Goal: Information Seeking & Learning: Learn about a topic

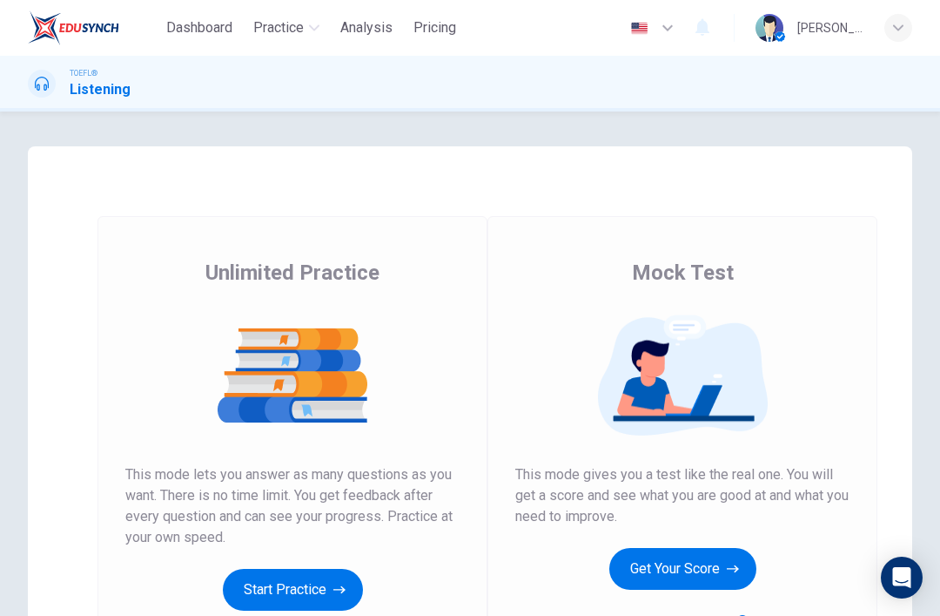
click at [711, 557] on button "Get Your Score" at bounding box center [682, 569] width 147 height 42
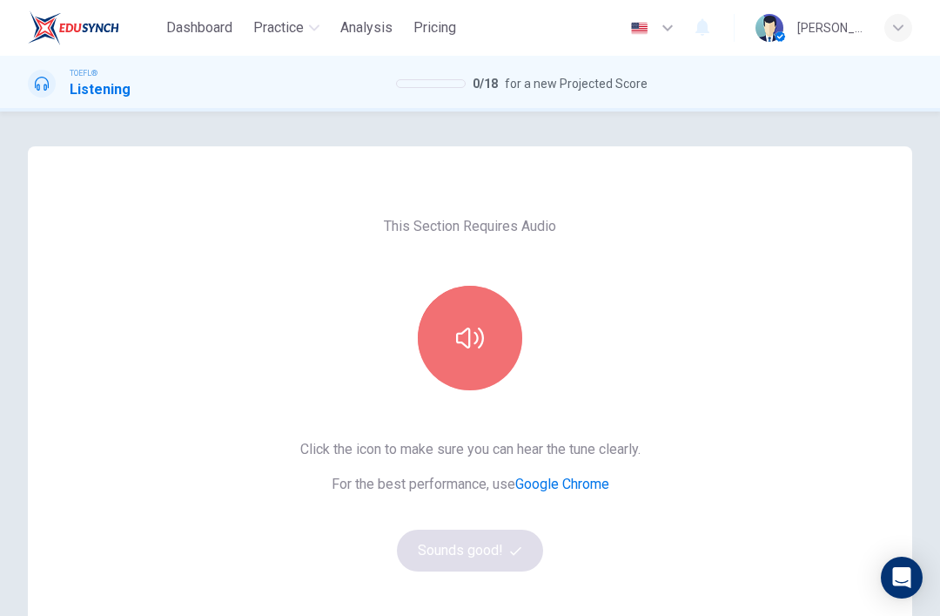
click at [502, 313] on button "button" at bounding box center [470, 338] width 104 height 104
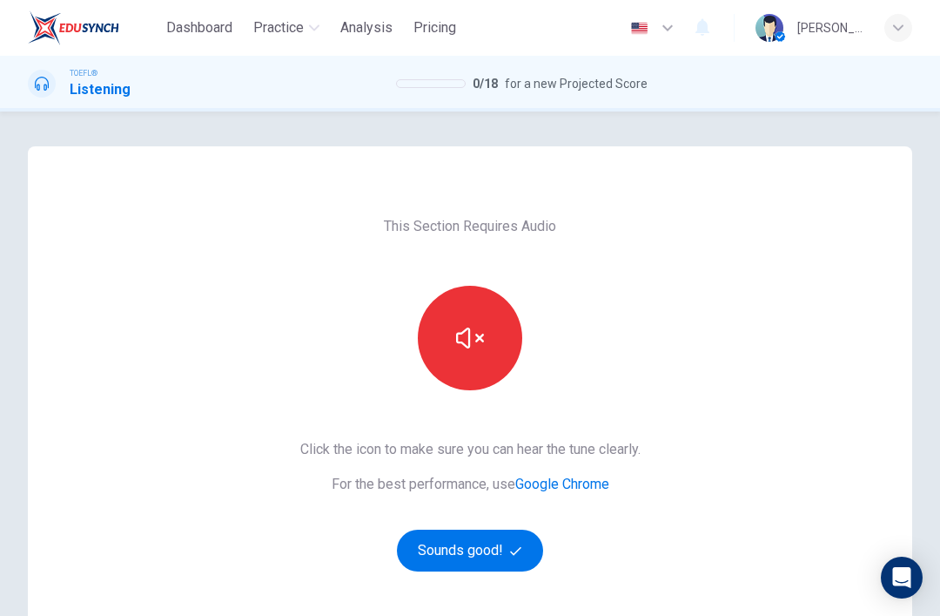
click at [526, 556] on button "Sounds good!" at bounding box center [470, 550] width 146 height 42
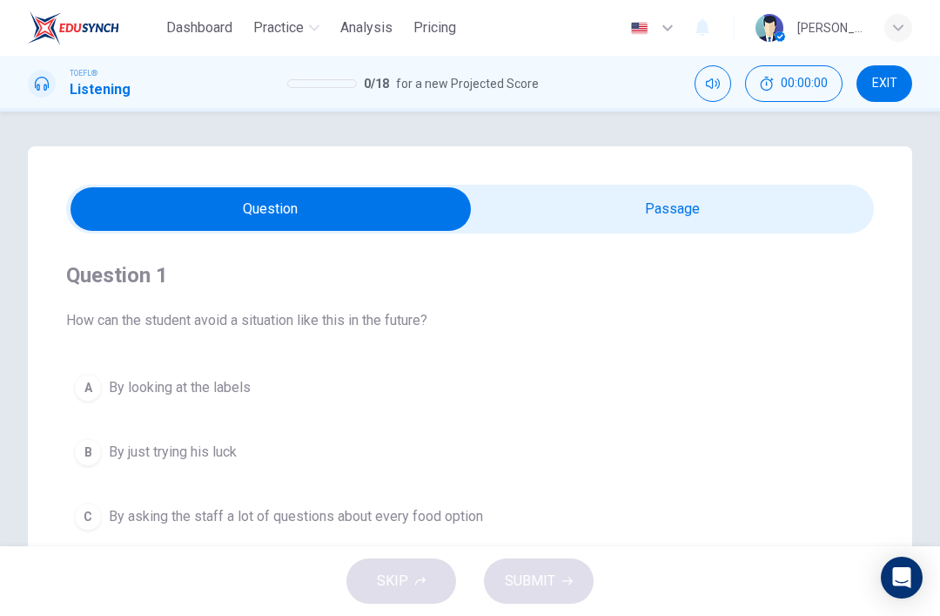
click at [688, 201] on input "checkbox" at bounding box center [271, 209] width 1212 height 44
checkbox input "true"
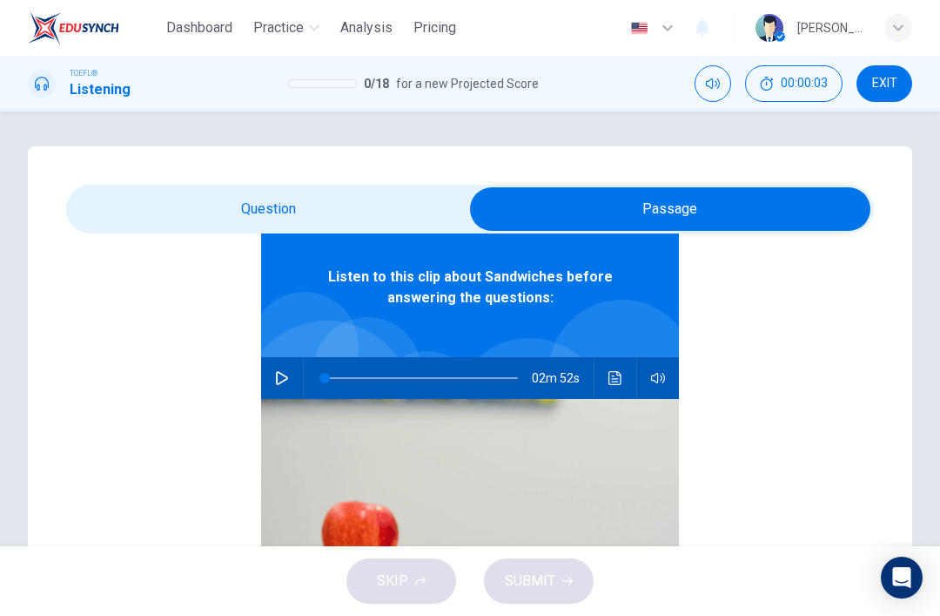
scroll to position [98, 0]
click at [282, 374] on icon "button" at bounding box center [282, 378] width 12 height 14
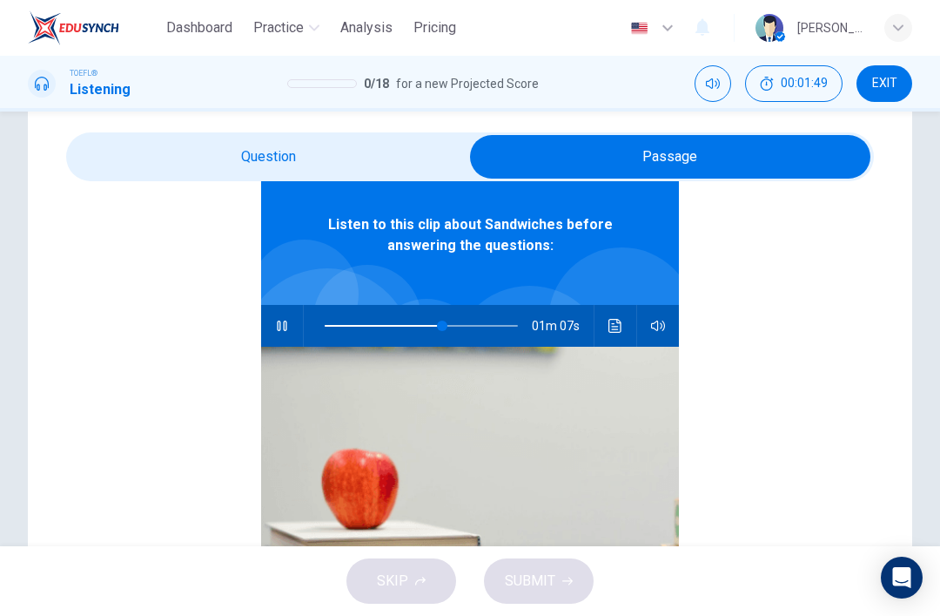
scroll to position [56, 0]
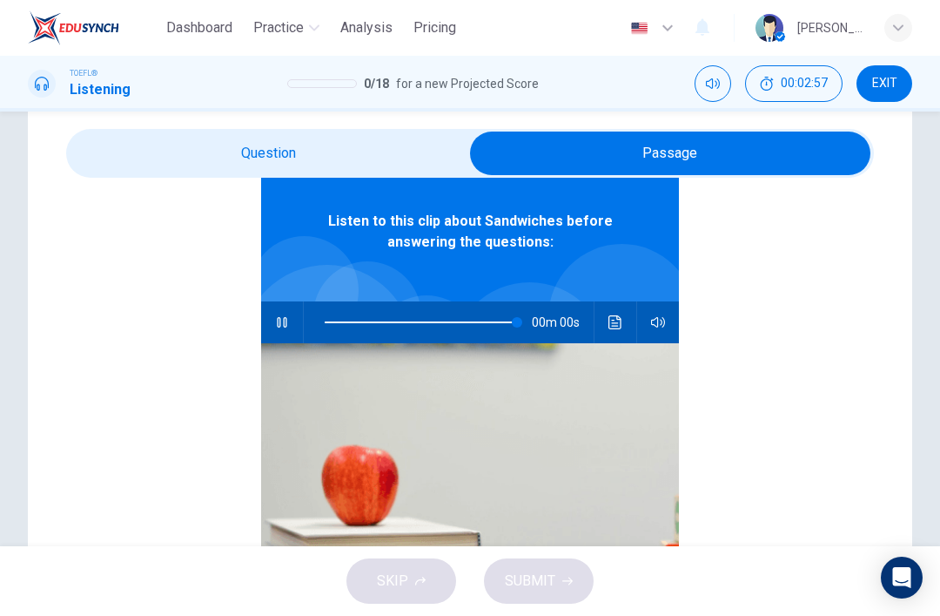
type input "0"
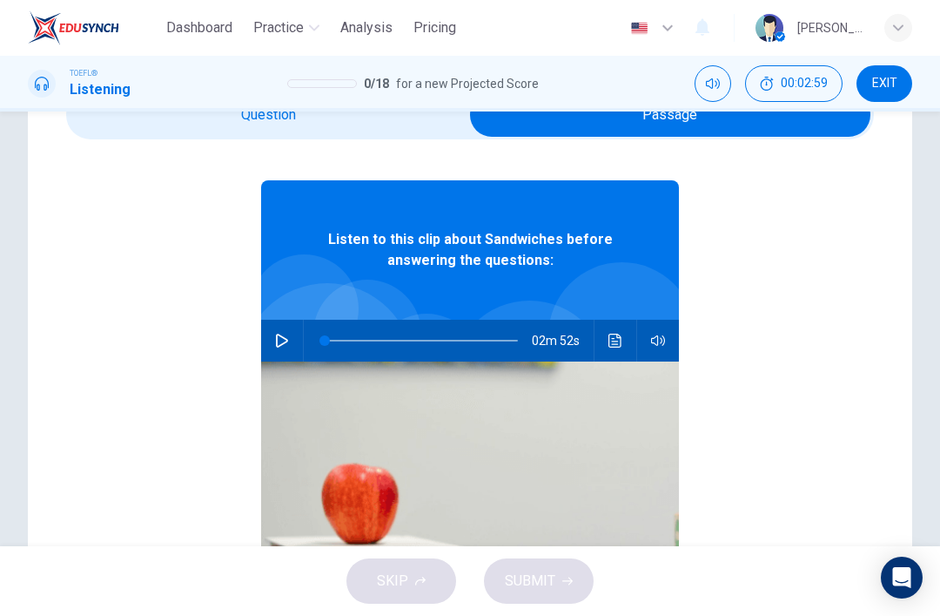
scroll to position [44, 0]
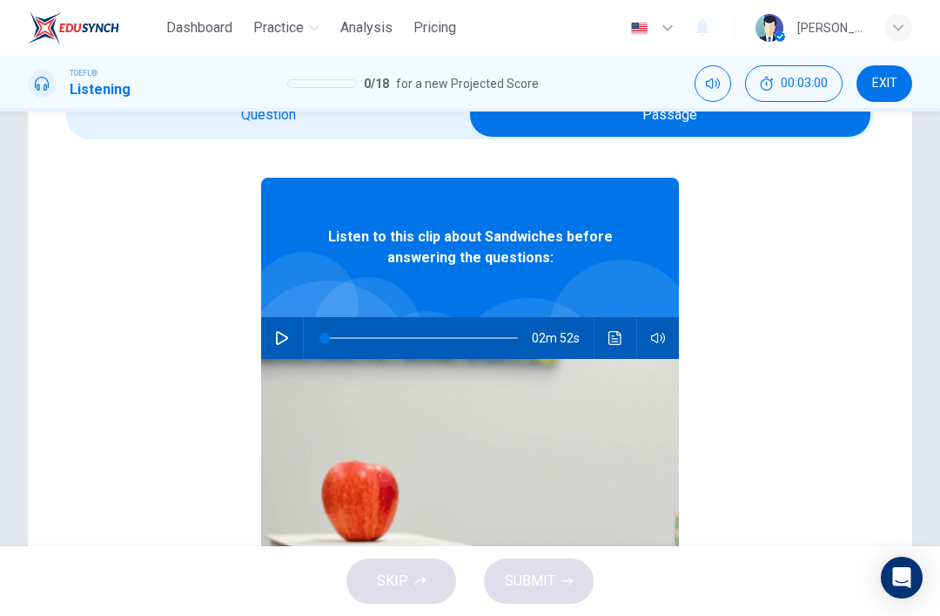
click at [389, 131] on input "checkbox" at bounding box center [670, 115] width 1212 height 44
checkbox input "false"
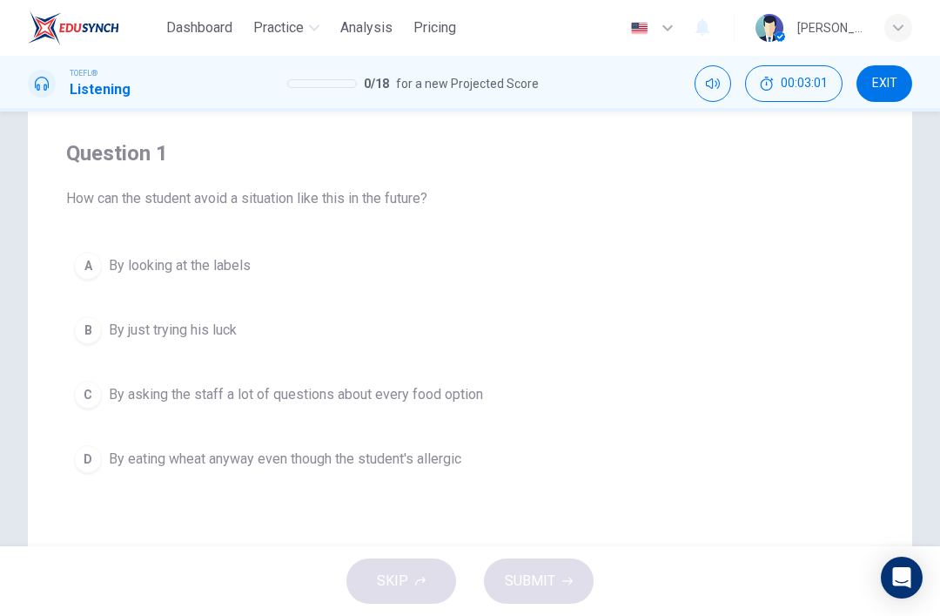
scroll to position [123, 0]
click at [498, 277] on button "A By looking at the labels" at bounding box center [470, 265] width 808 height 44
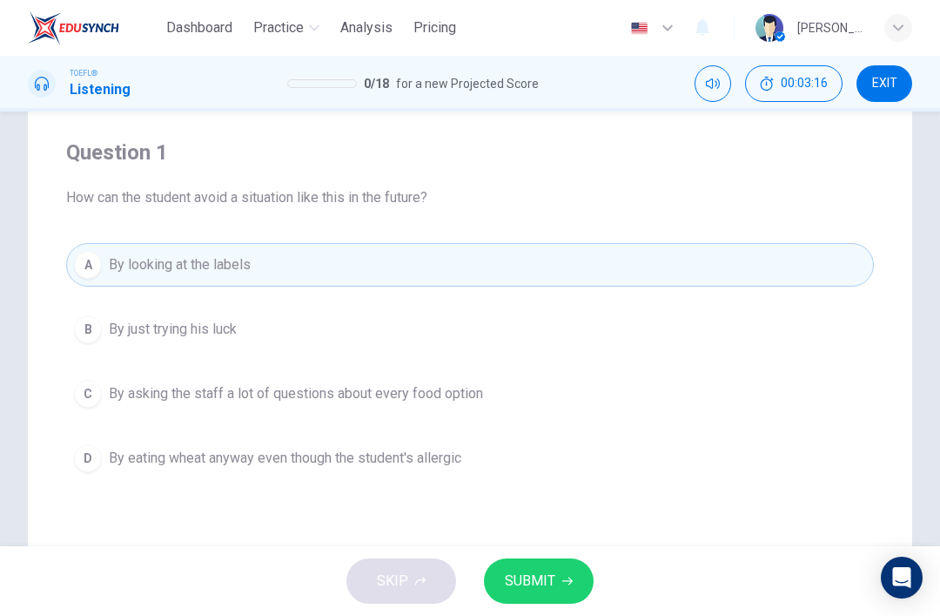
click at [541, 582] on span "SUBMIT" at bounding box center [530, 581] width 51 height 24
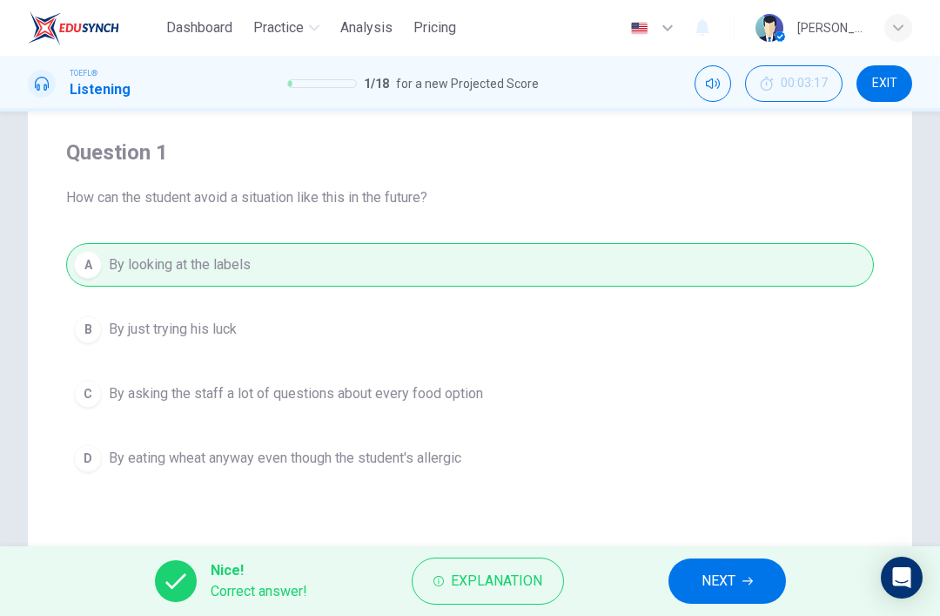
click at [724, 581] on span "NEXT" at bounding box center [719, 581] width 34 height 24
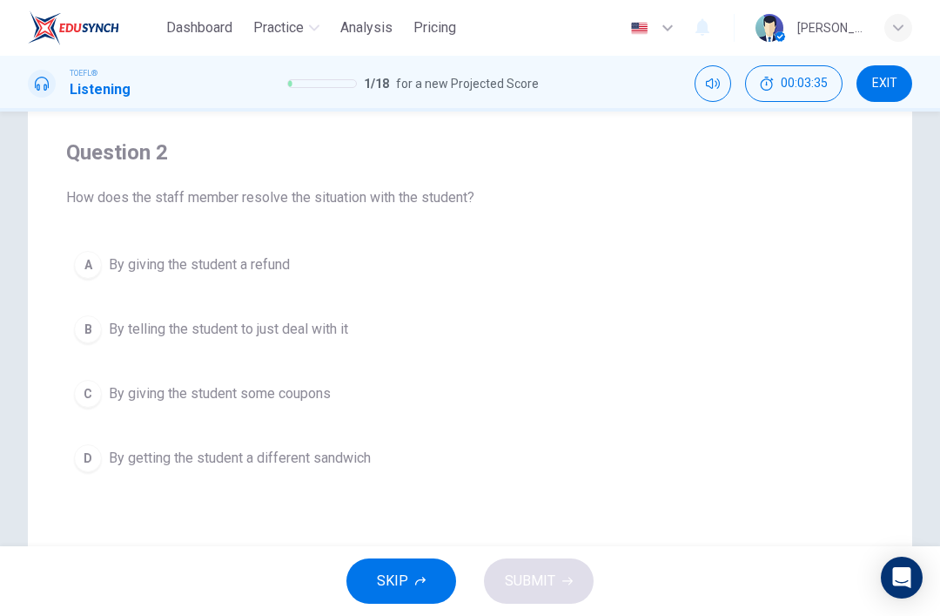
click at [468, 474] on button "D By getting the student a different sandwich" at bounding box center [470, 458] width 808 height 44
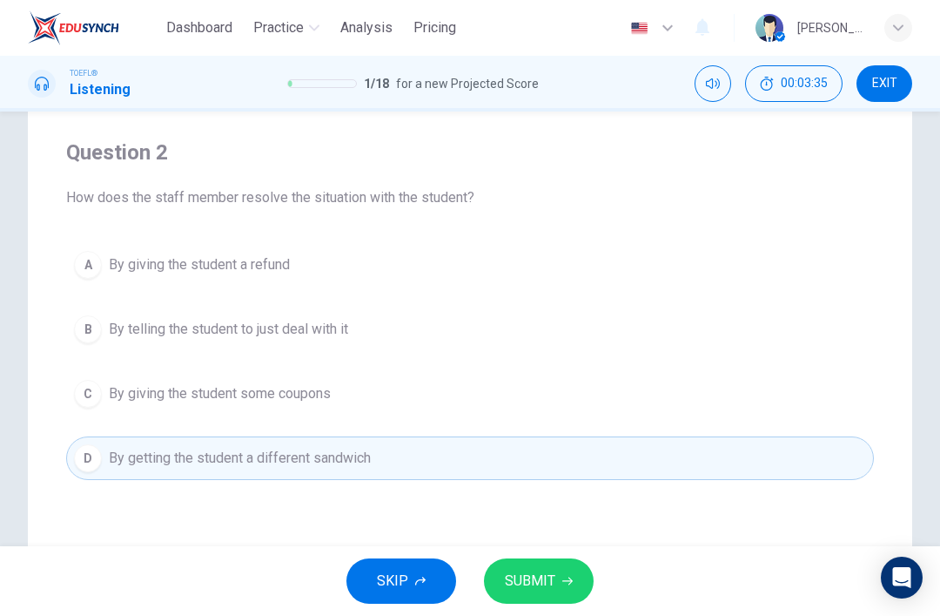
click at [560, 575] on button "SUBMIT" at bounding box center [539, 580] width 110 height 45
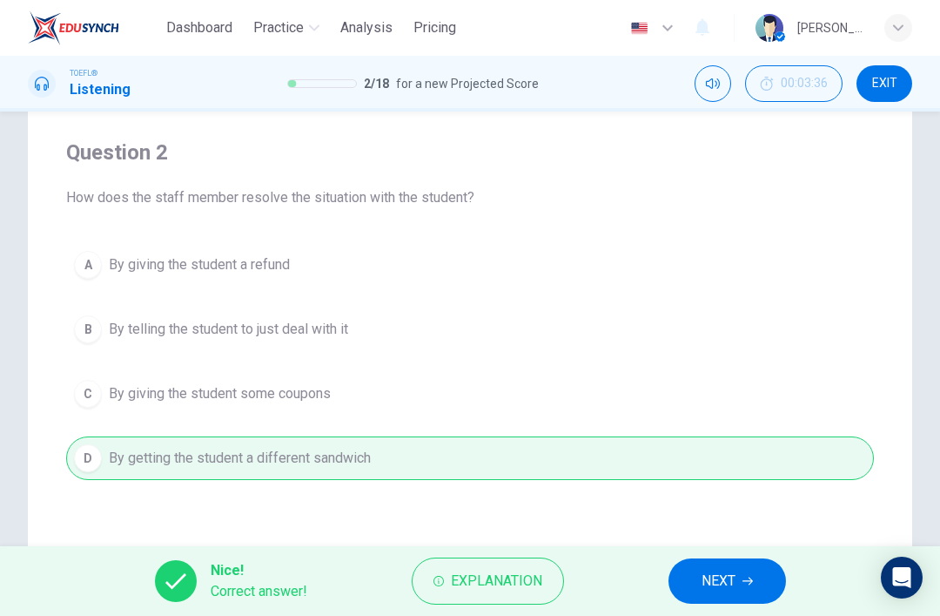
click at [714, 587] on span "NEXT" at bounding box center [719, 581] width 34 height 24
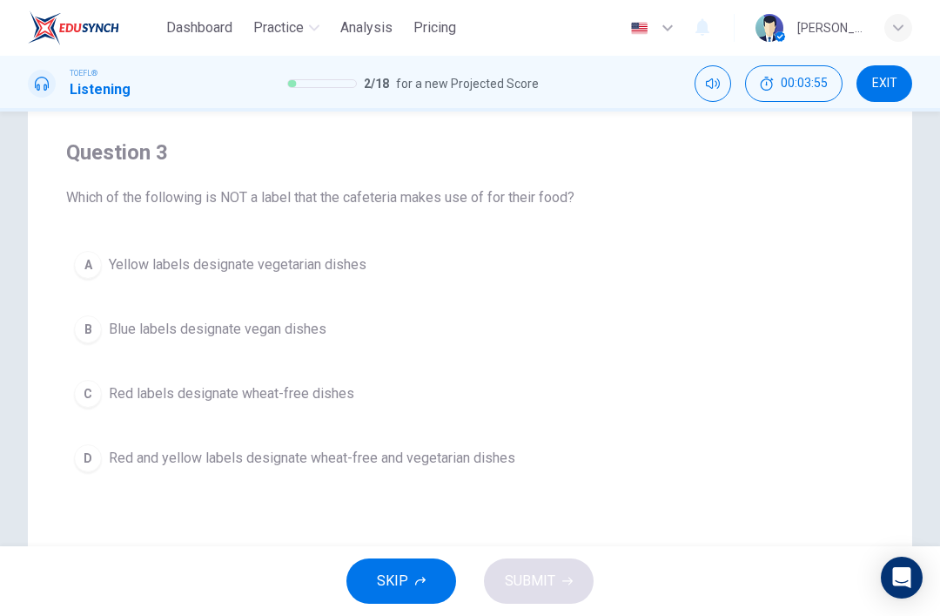
click at [513, 459] on span "Red and yellow labels designate wheat-free and vegetarian dishes" at bounding box center [312, 458] width 407 height 21
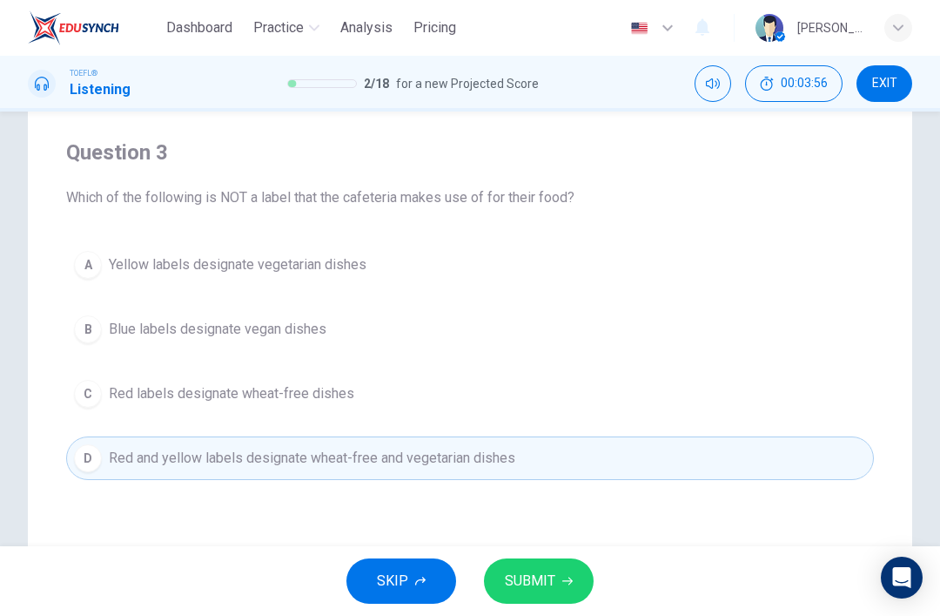
click at [551, 595] on button "SUBMIT" at bounding box center [539, 580] width 110 height 45
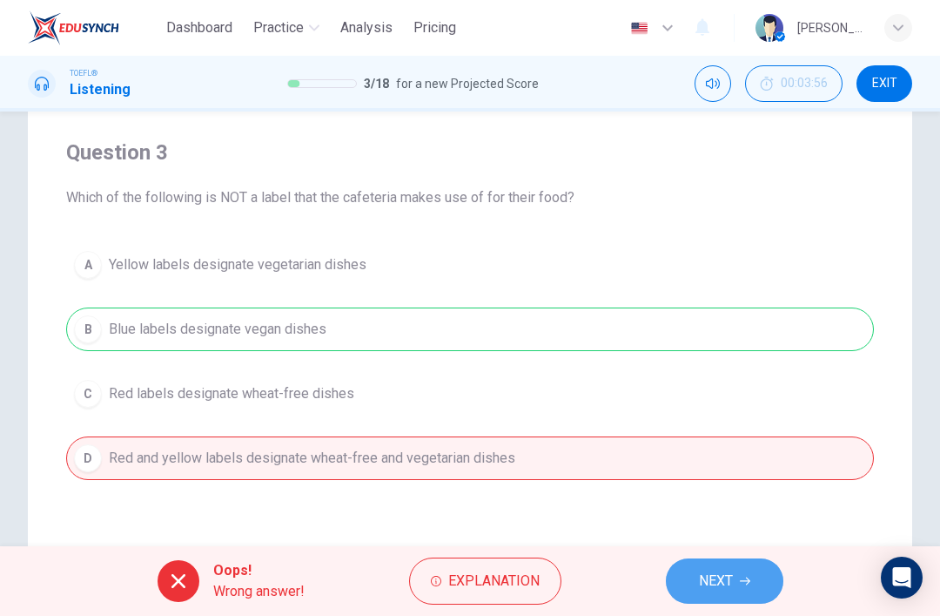
click at [709, 573] on span "NEXT" at bounding box center [716, 581] width 34 height 24
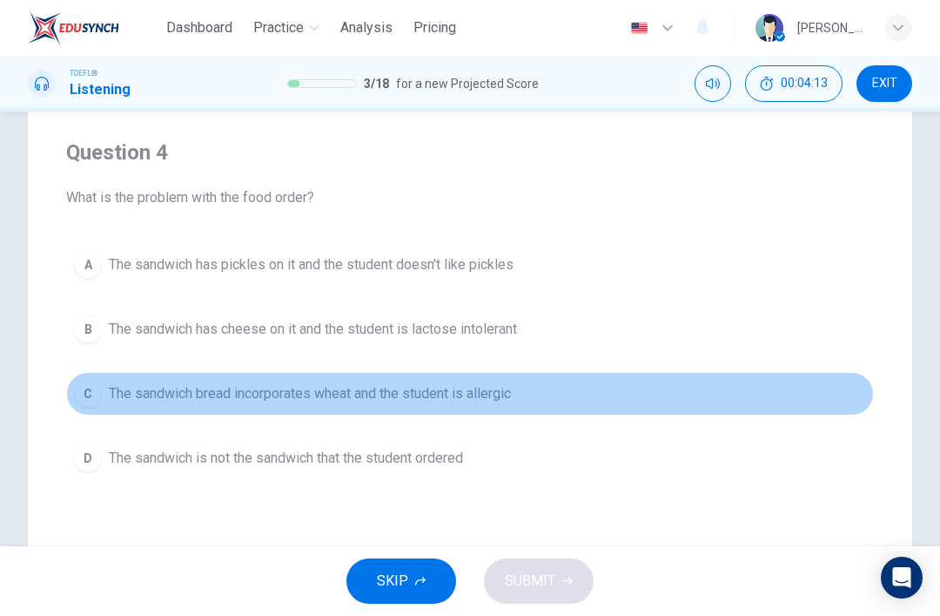
click at [536, 405] on button "C The sandwich bread incorporates wheat and the student is allergic" at bounding box center [470, 394] width 808 height 44
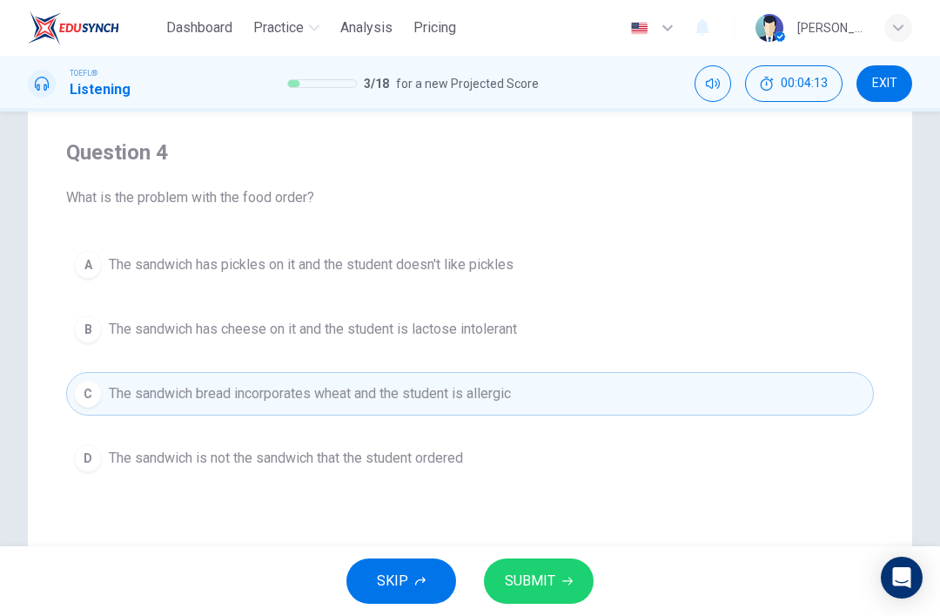
click at [533, 601] on button "SUBMIT" at bounding box center [539, 580] width 110 height 45
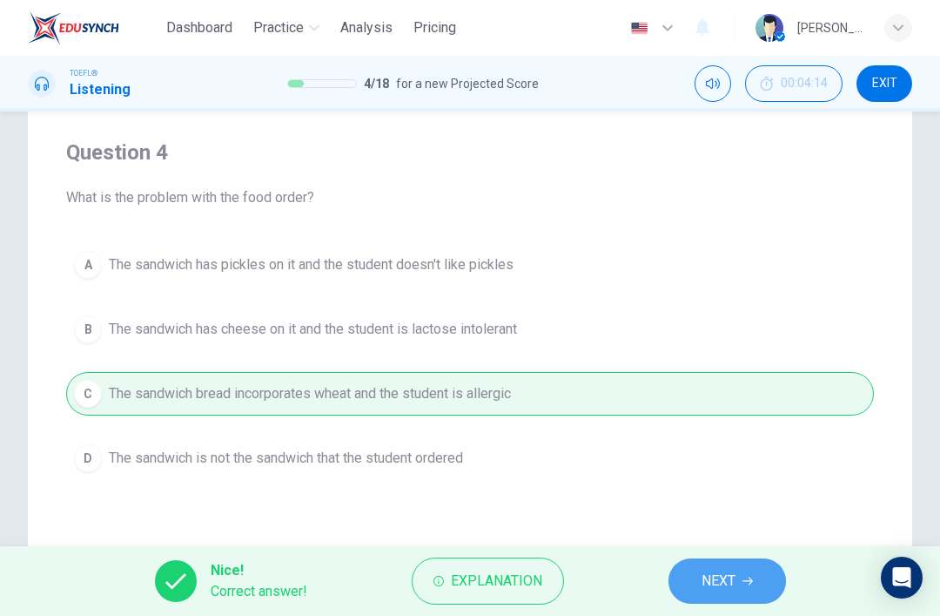
click at [717, 579] on span "NEXT" at bounding box center [719, 581] width 34 height 24
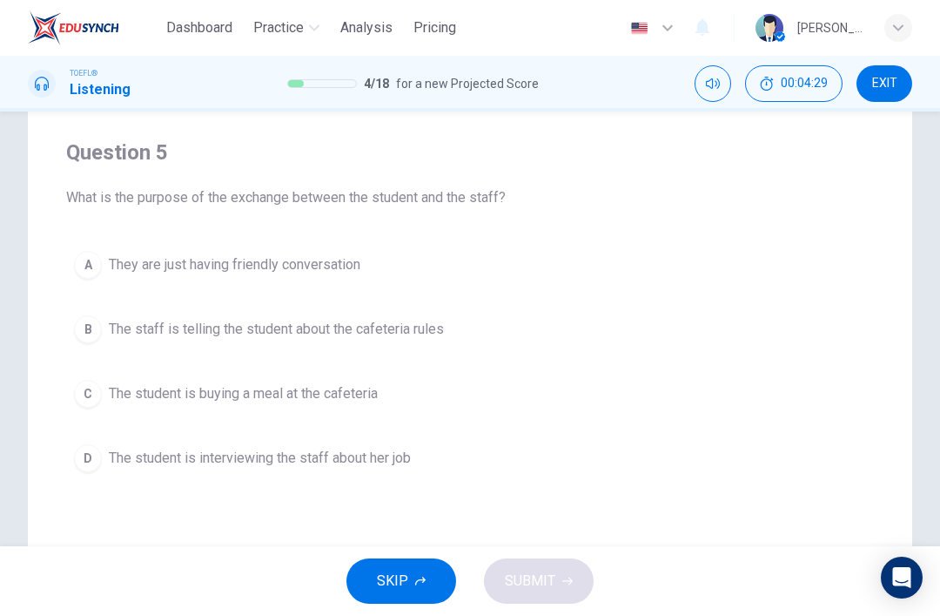
click at [522, 267] on button "A They are just having friendly conversation" at bounding box center [470, 265] width 808 height 44
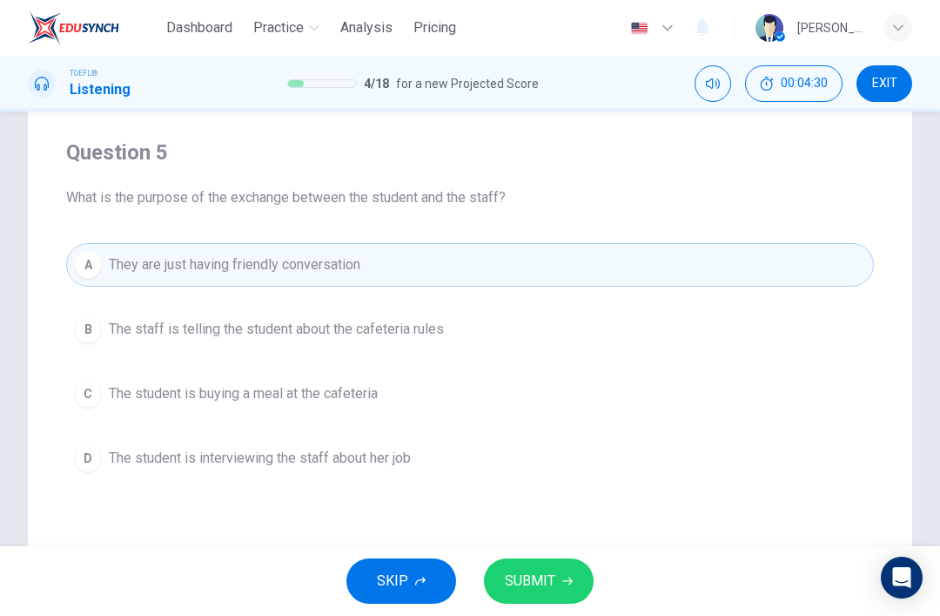
click at [535, 584] on span "SUBMIT" at bounding box center [530, 581] width 51 height 24
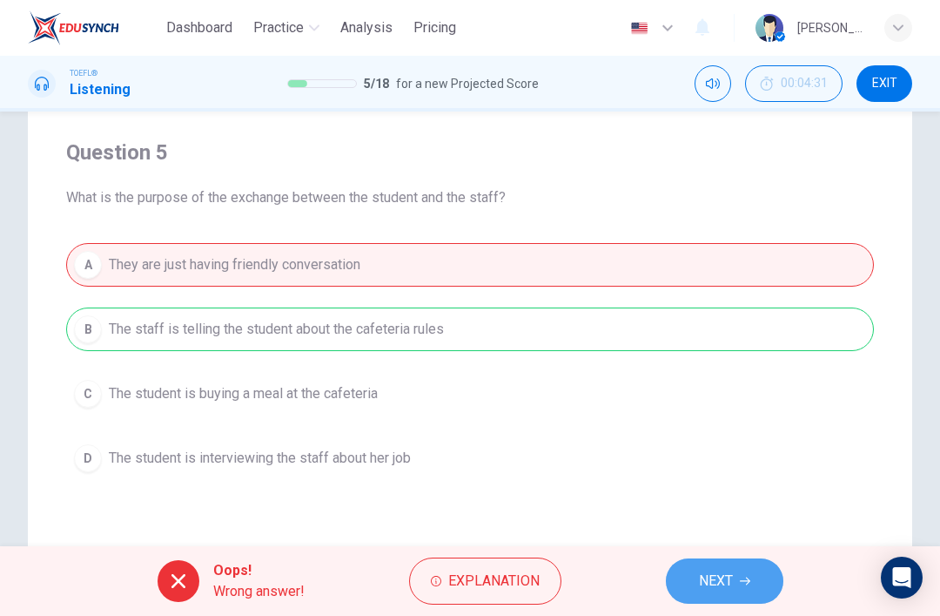
click at [704, 580] on span "NEXT" at bounding box center [716, 581] width 34 height 24
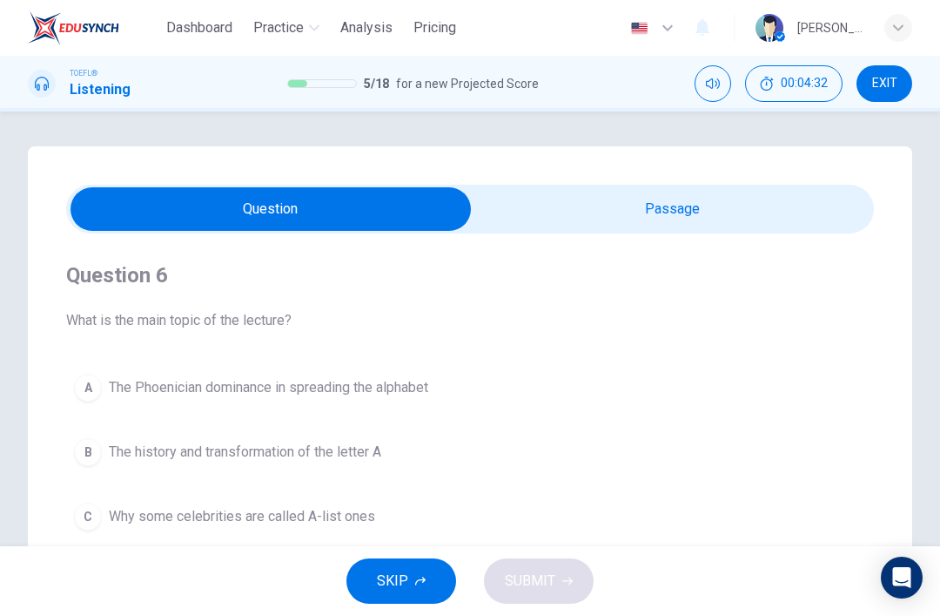
click at [694, 207] on input "checkbox" at bounding box center [271, 209] width 1212 height 44
checkbox input "true"
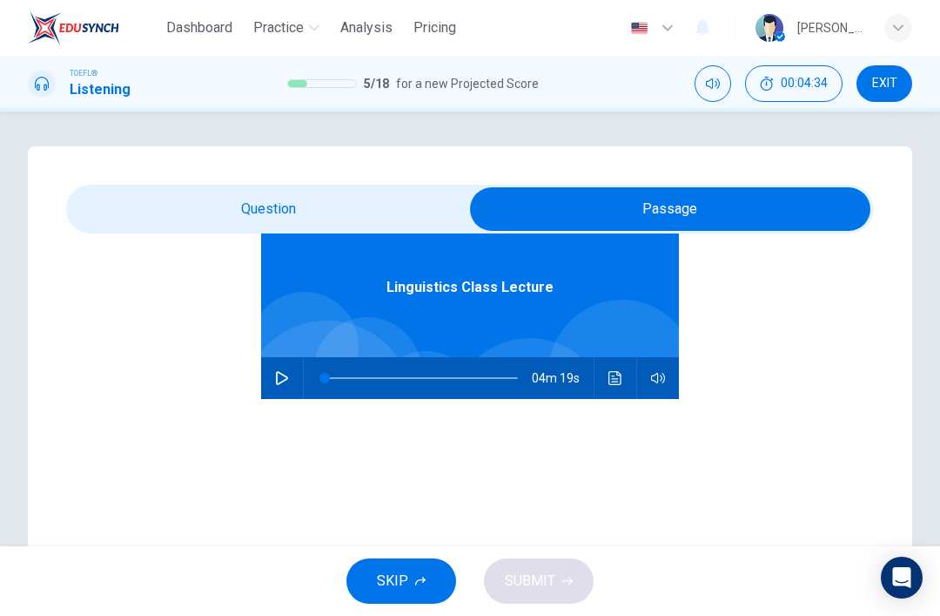
scroll to position [98, 0]
